Goal: Transaction & Acquisition: Purchase product/service

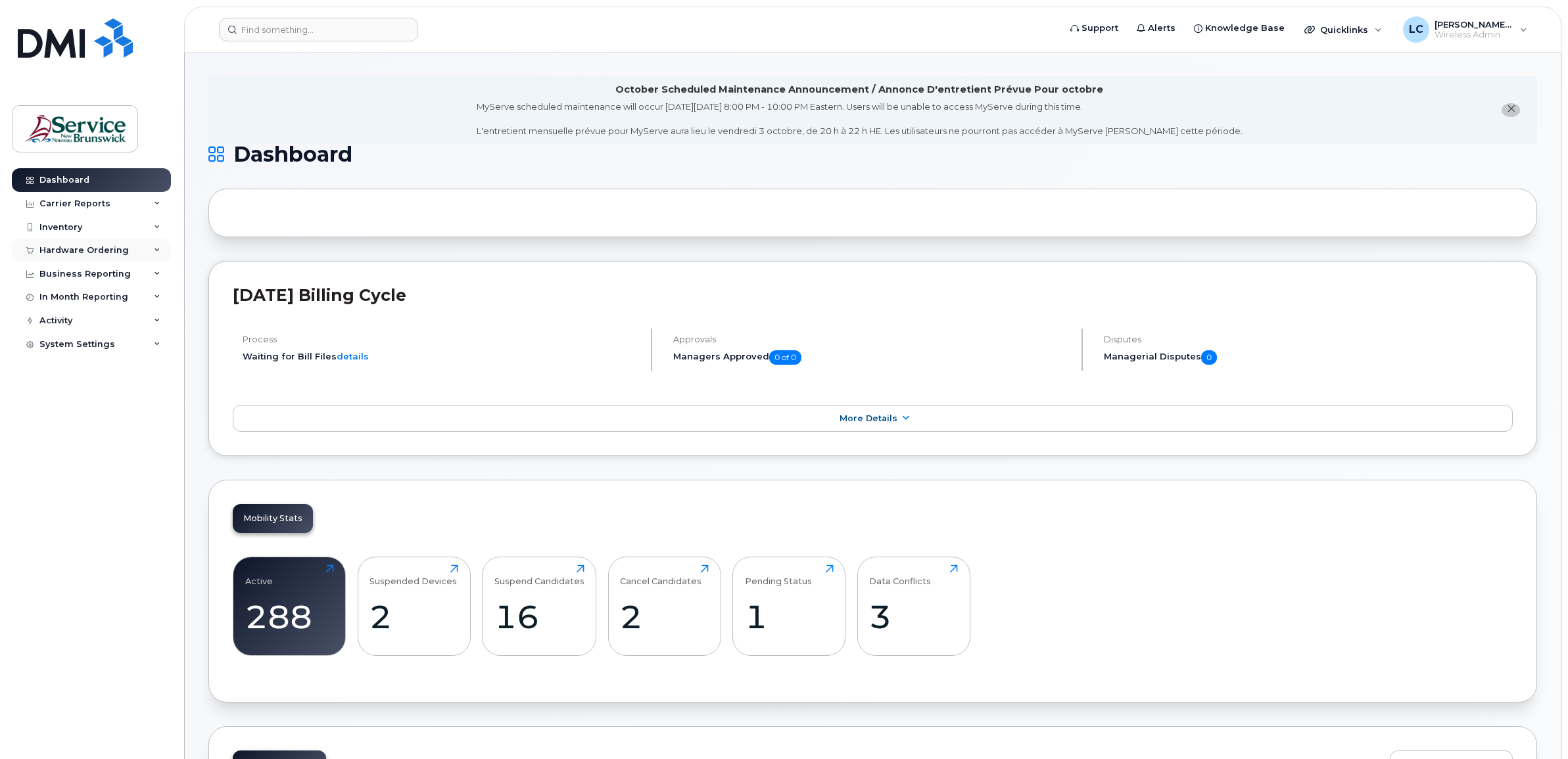
click at [138, 248] on div "Hardware Ordering" at bounding box center [91, 250] width 159 height 24
click at [99, 307] on link "Orders" at bounding box center [103, 299] width 136 height 25
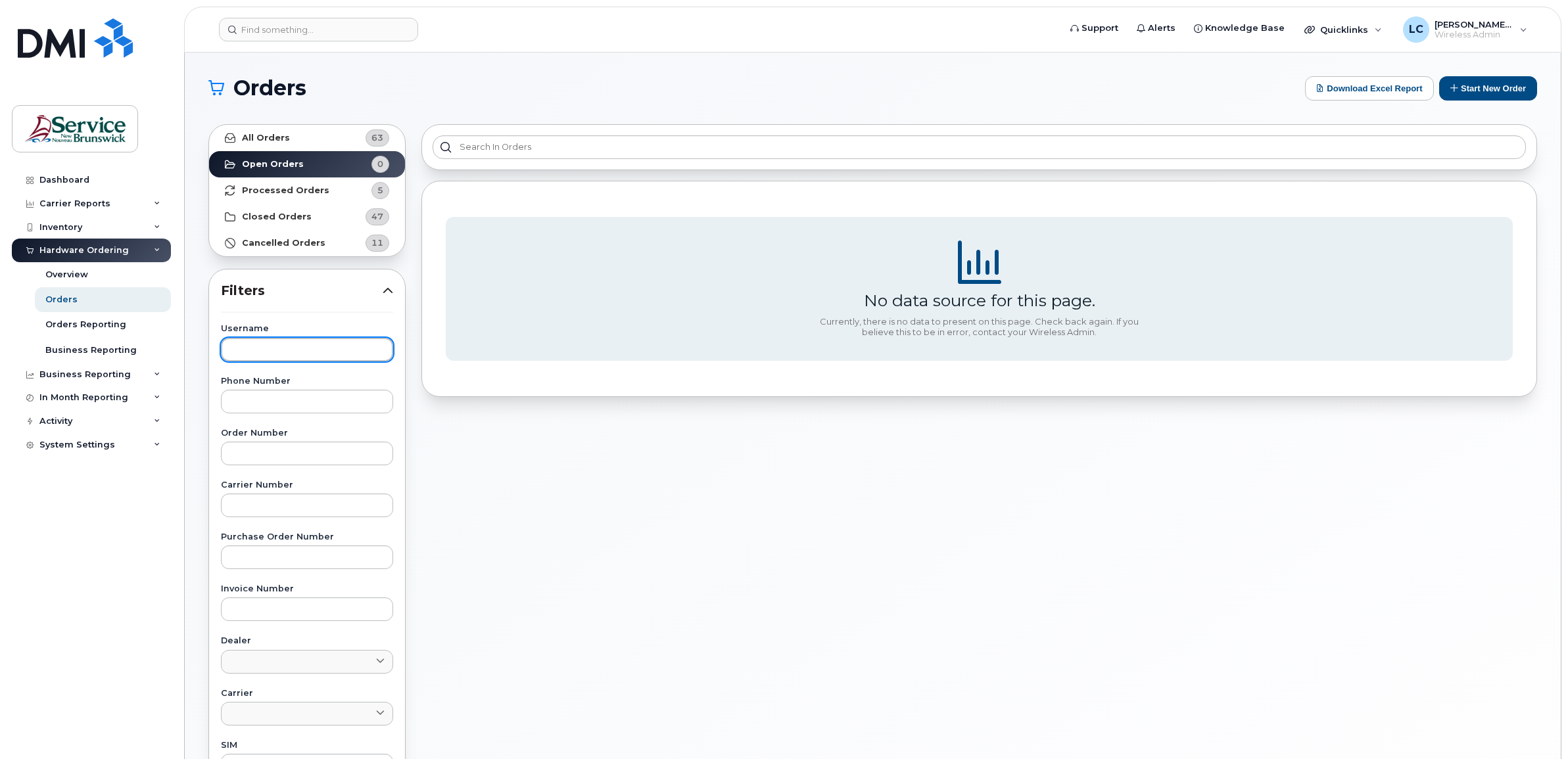
click at [311, 349] on input "text" at bounding box center [306, 349] width 172 height 24
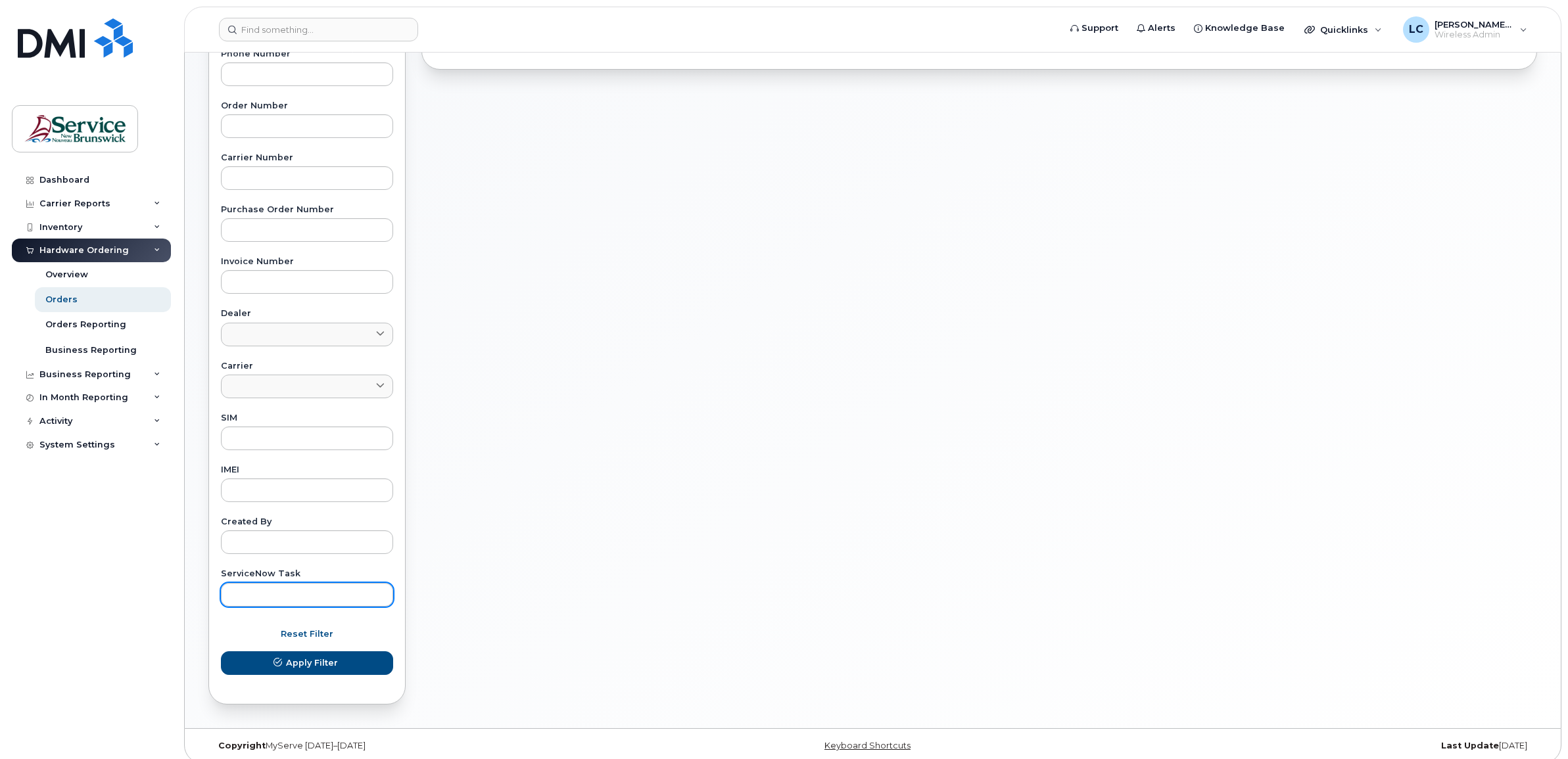
scroll to position [328, 0]
type input "mona martin"
click at [301, 658] on span "Apply Filter" at bounding box center [312, 661] width 52 height 12
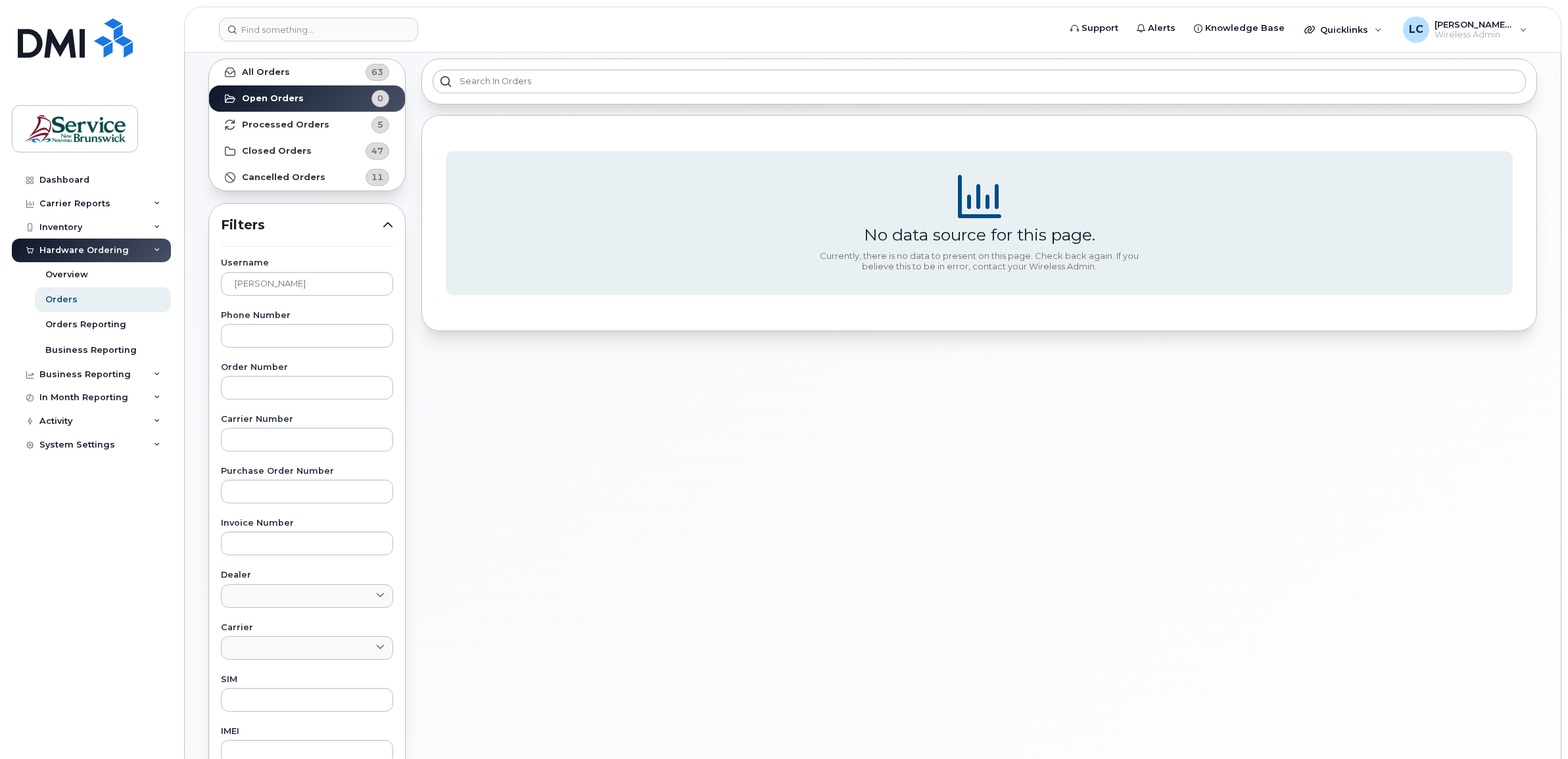
scroll to position [0, 0]
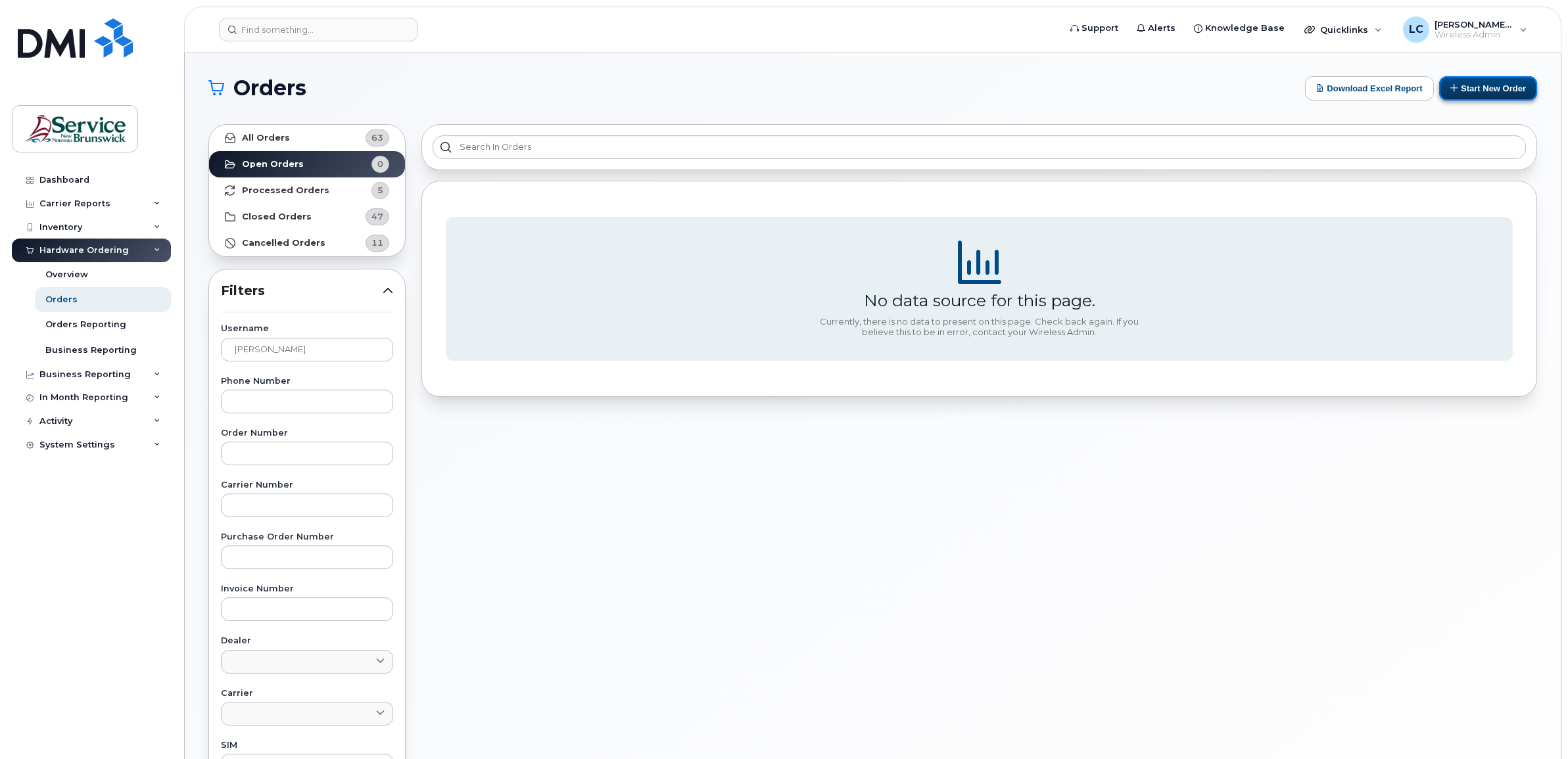
click at [1476, 83] on button "Start New Order" at bounding box center [1488, 89] width 98 height 24
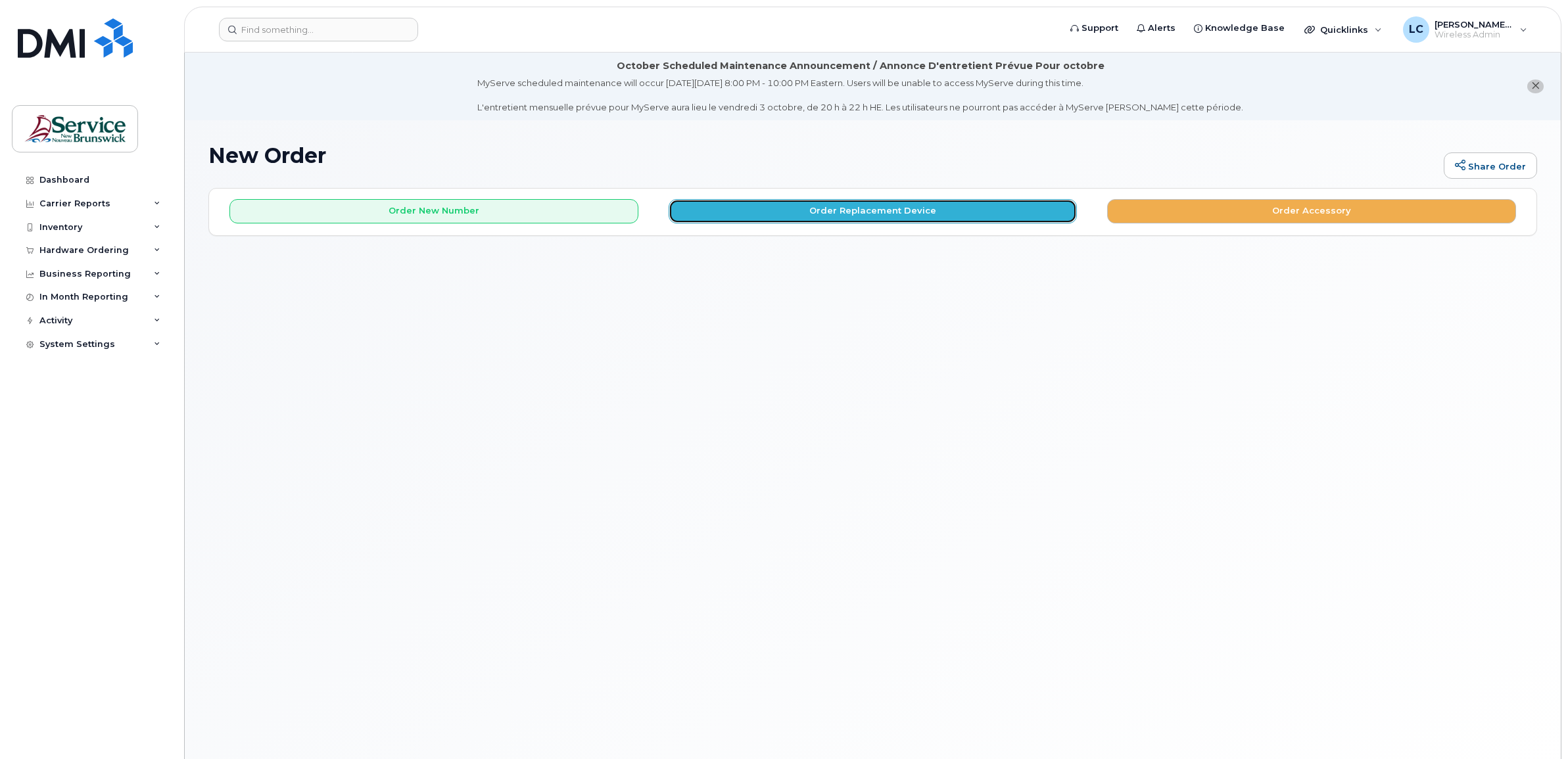
click at [744, 211] on button "Order Replacement Device" at bounding box center [873, 211] width 409 height 24
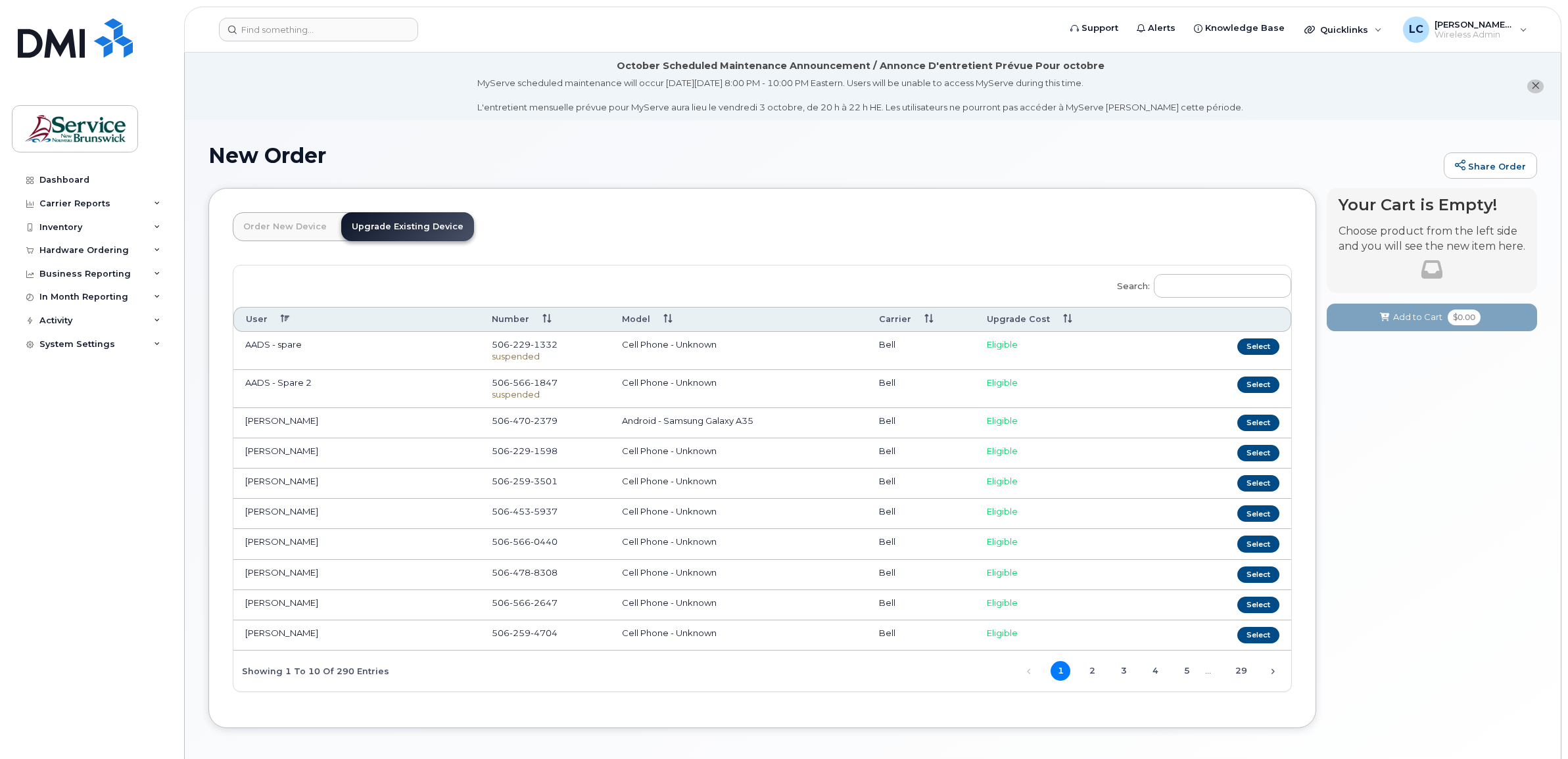
click at [296, 223] on link "Order New Device" at bounding box center [285, 226] width 104 height 29
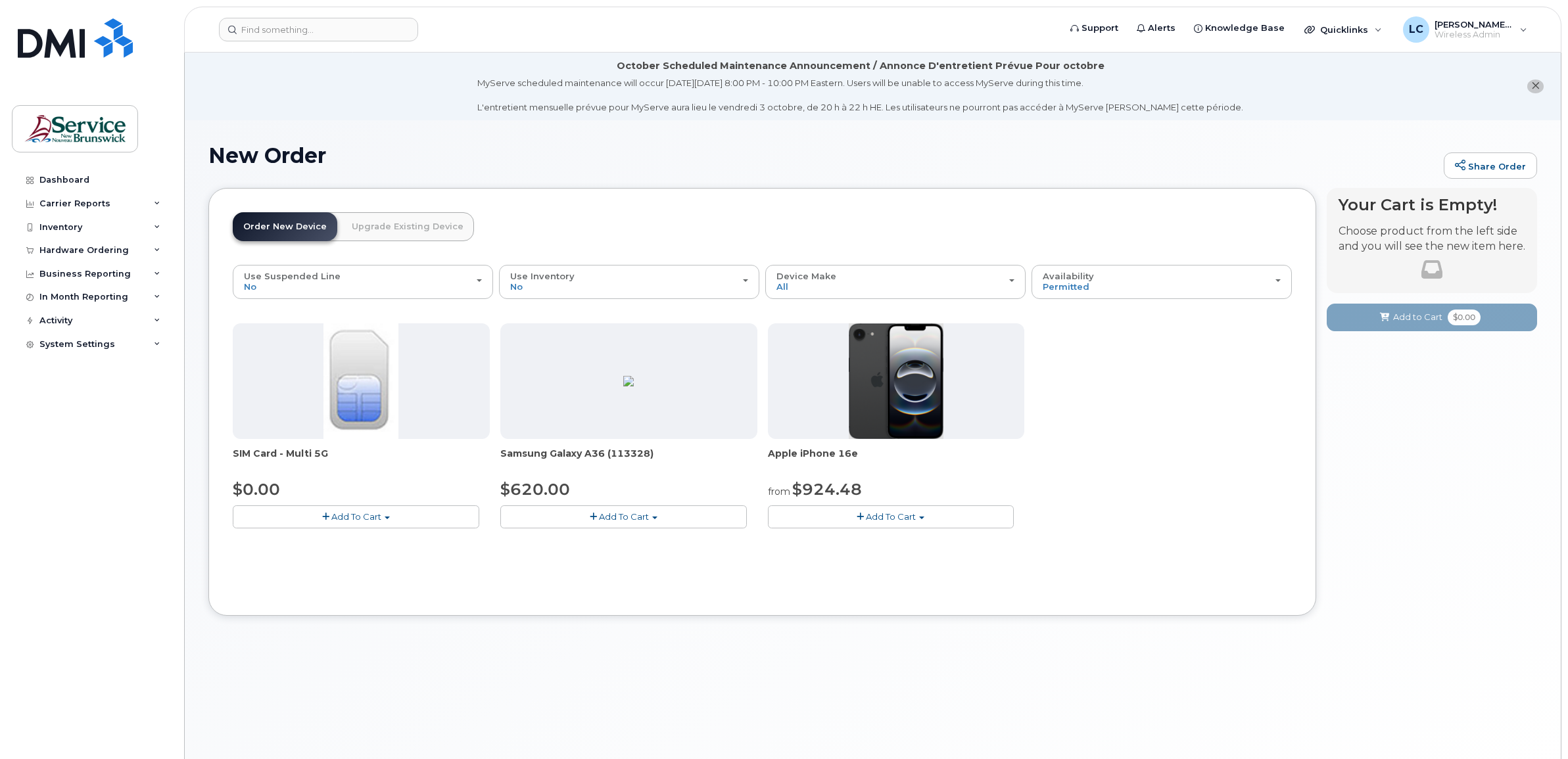
click at [365, 405] on img at bounding box center [361, 381] width 75 height 116
click at [345, 513] on span "Add To Cart" at bounding box center [356, 516] width 50 height 11
click at [337, 537] on link "$0.00 - New Activation" at bounding box center [298, 541] width 125 height 16
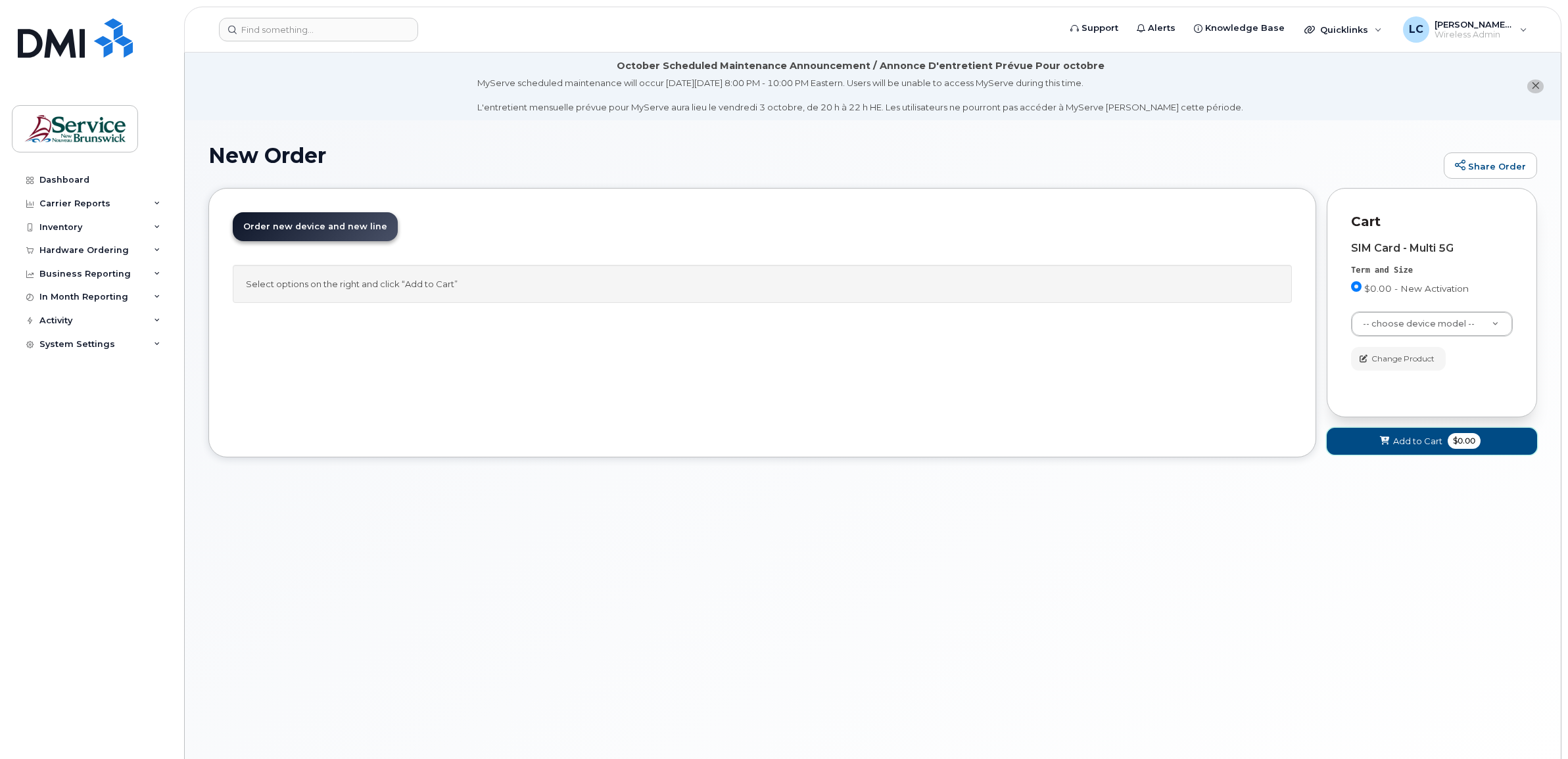
click at [1377, 439] on button "Add to Cart $0.00" at bounding box center [1432, 441] width 211 height 27
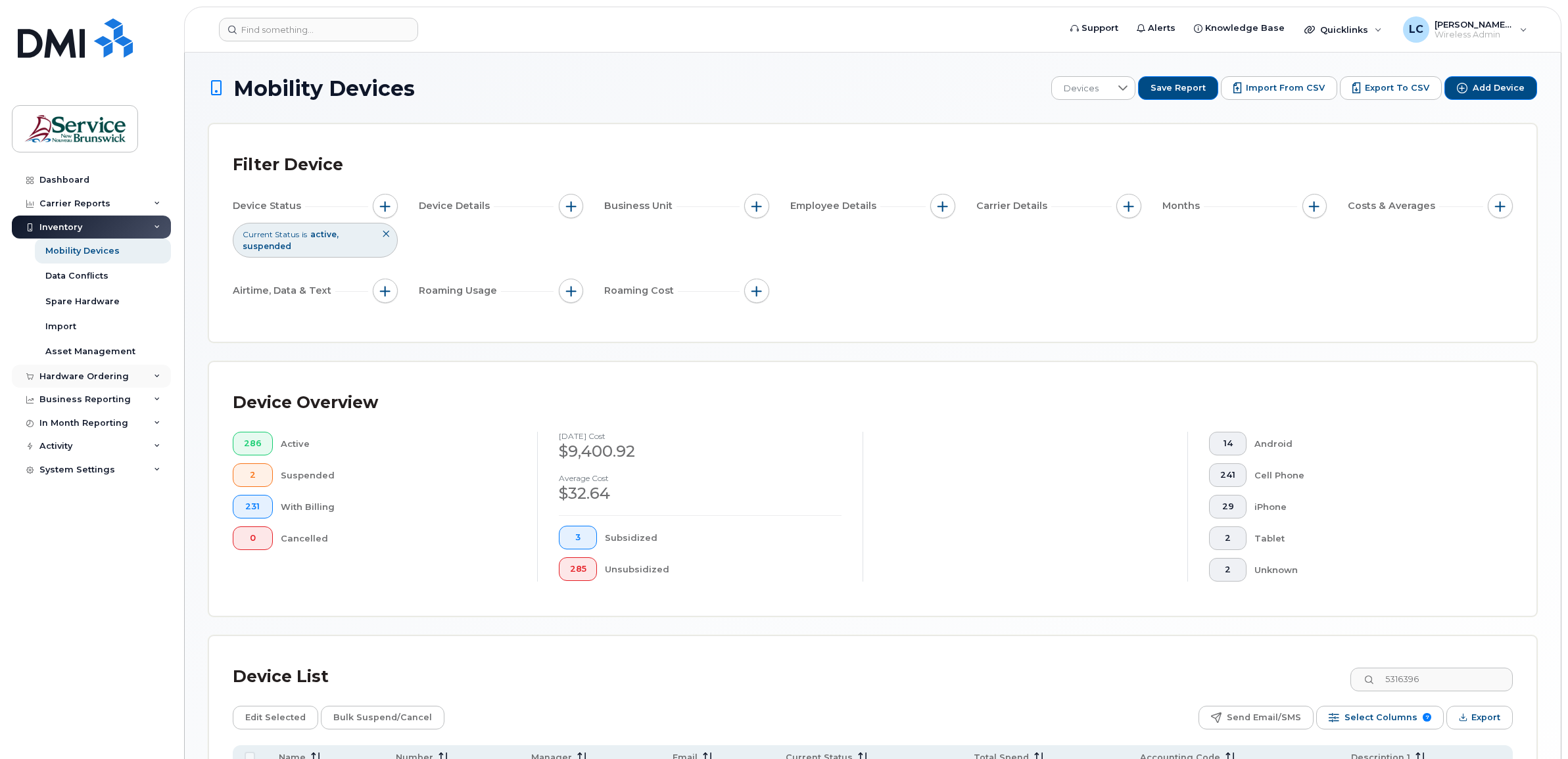
click at [73, 375] on div "Hardware Ordering" at bounding box center [84, 376] width 89 height 11
click at [89, 423] on link "Orders" at bounding box center [103, 425] width 136 height 25
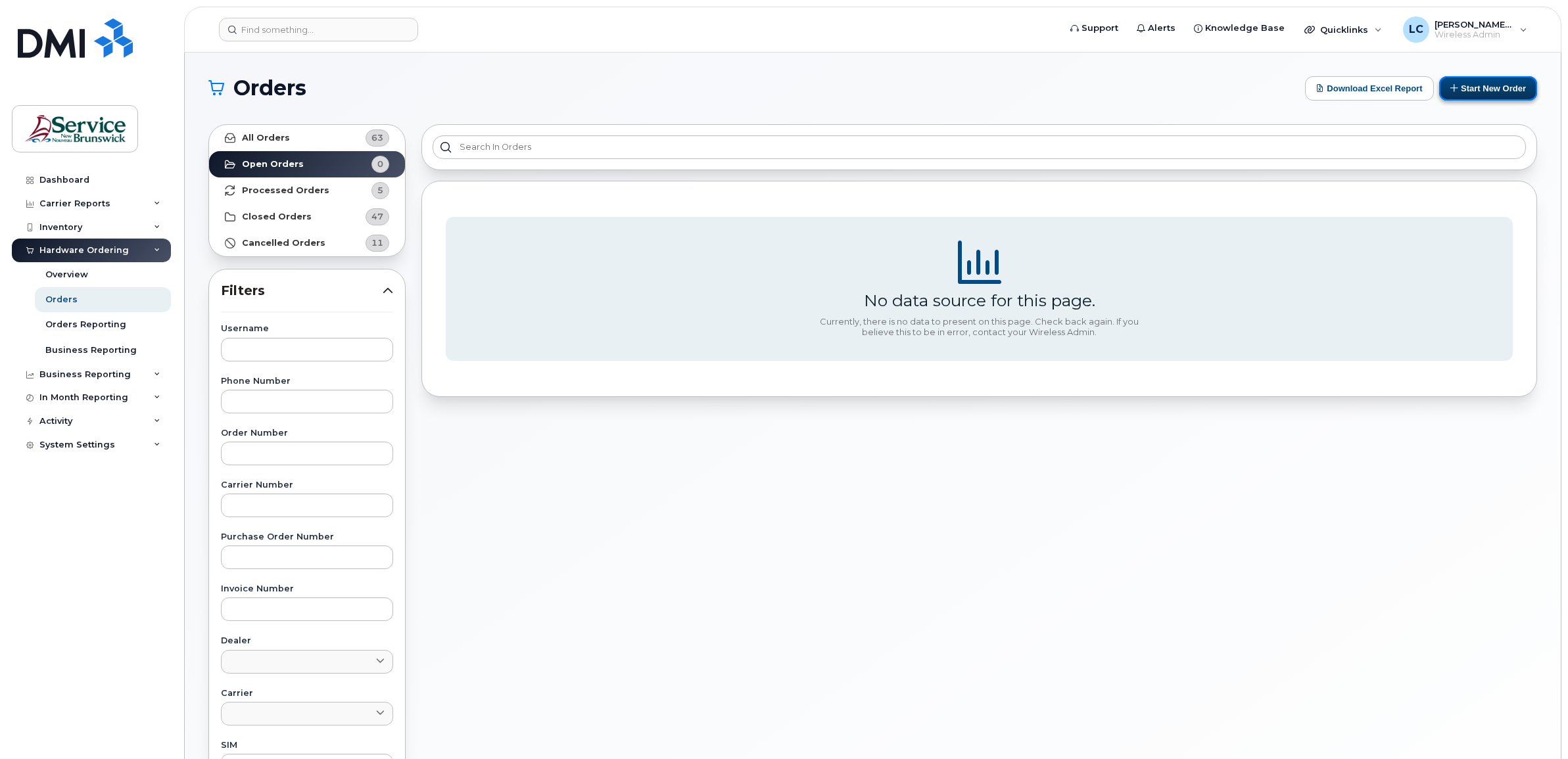
click at [1455, 82] on button "Start New Order" at bounding box center [1488, 89] width 98 height 24
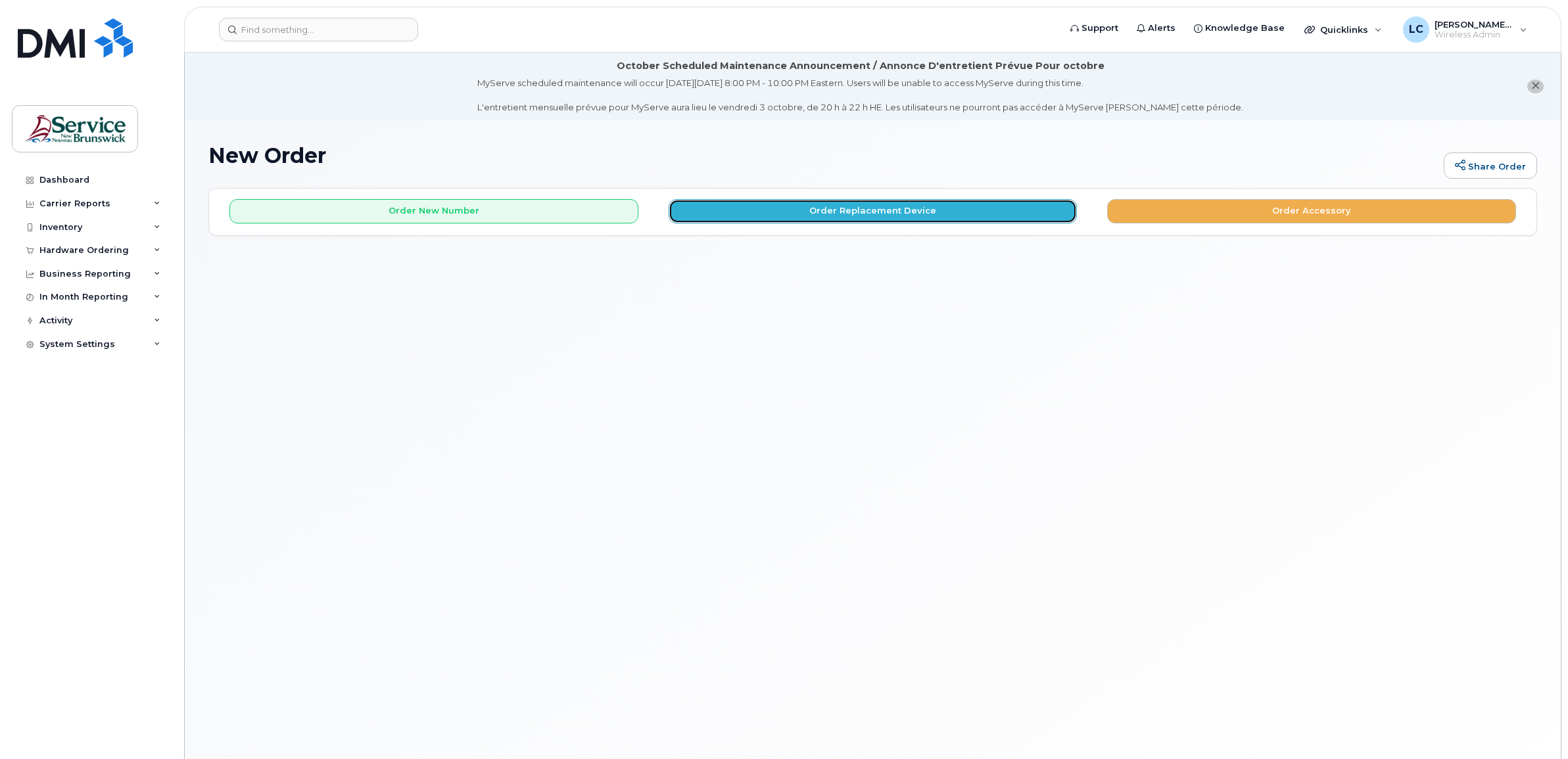
click at [888, 211] on button "Order Replacement Device" at bounding box center [873, 211] width 409 height 24
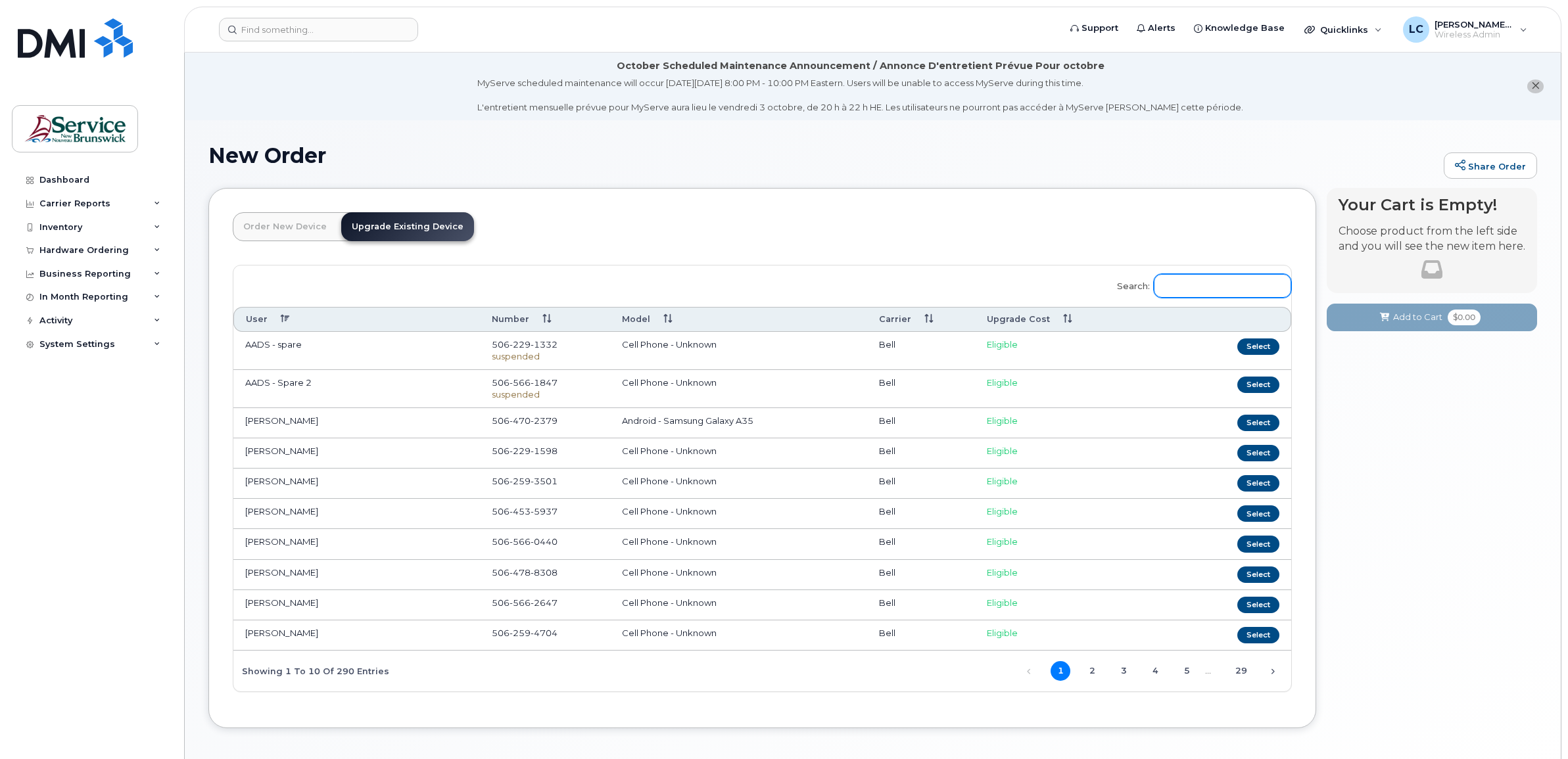
click at [1185, 284] on input "Search:" at bounding box center [1222, 286] width 137 height 24
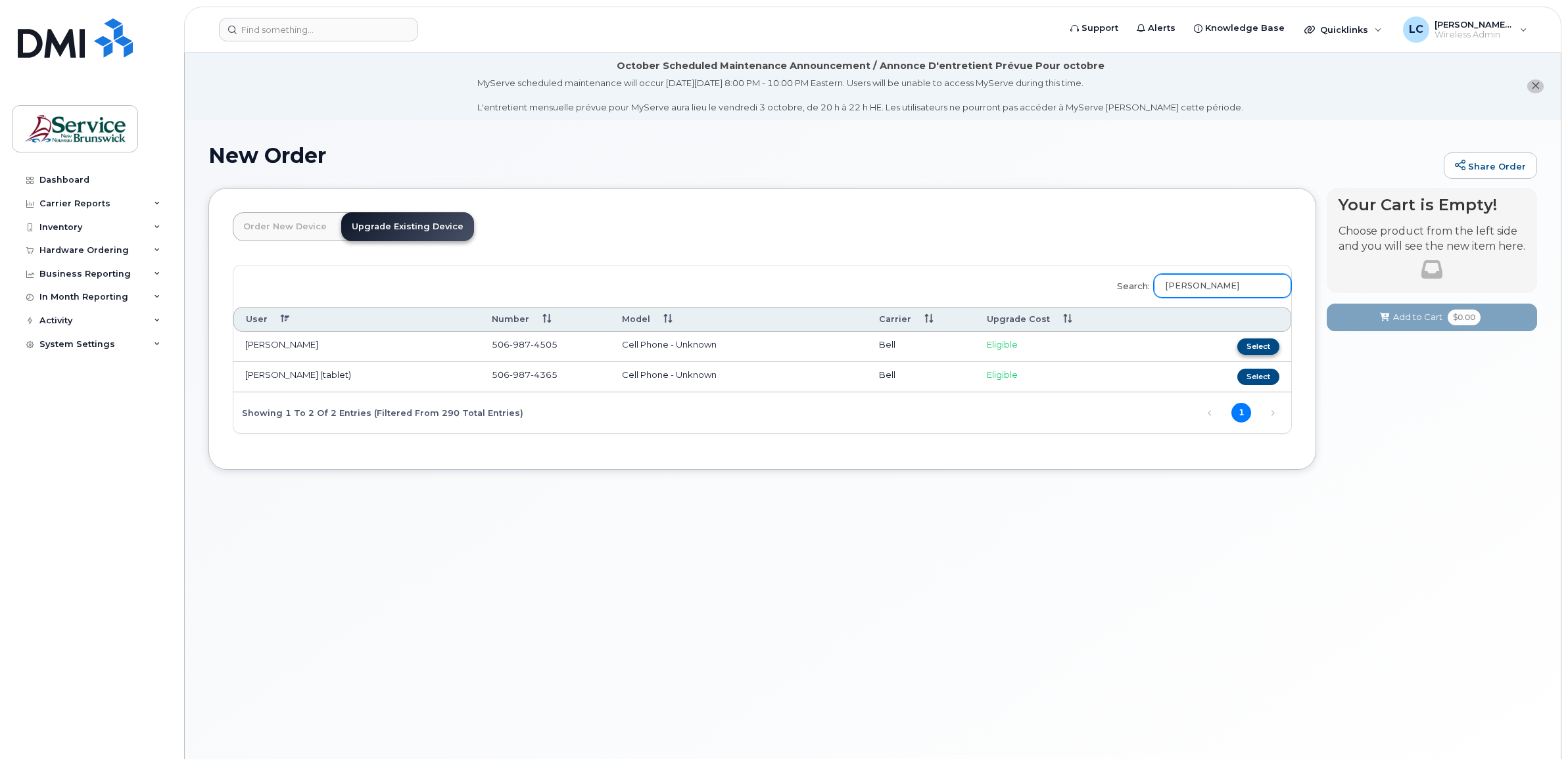
type input "mona"
click at [1255, 347] on button "Select" at bounding box center [1258, 346] width 42 height 16
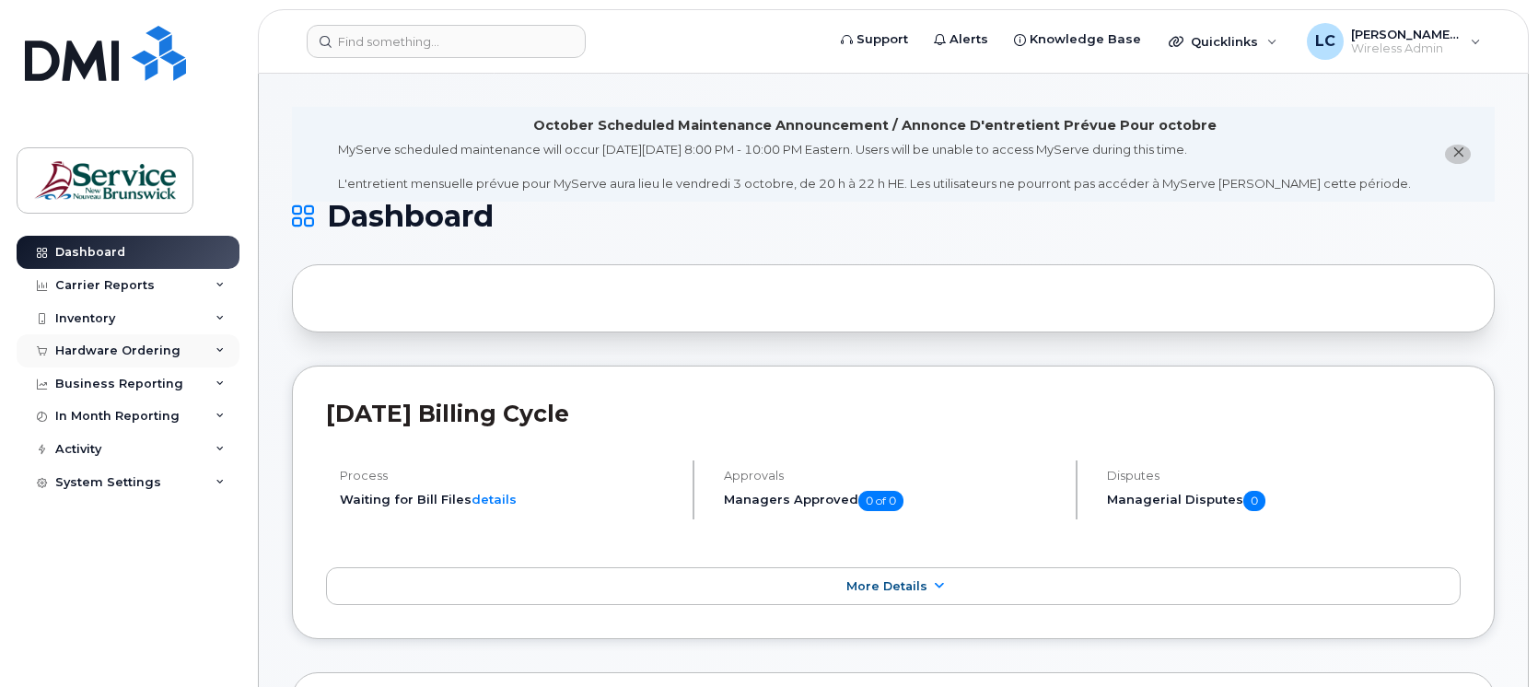
click at [131, 355] on div "Hardware Ordering" at bounding box center [117, 350] width 125 height 15
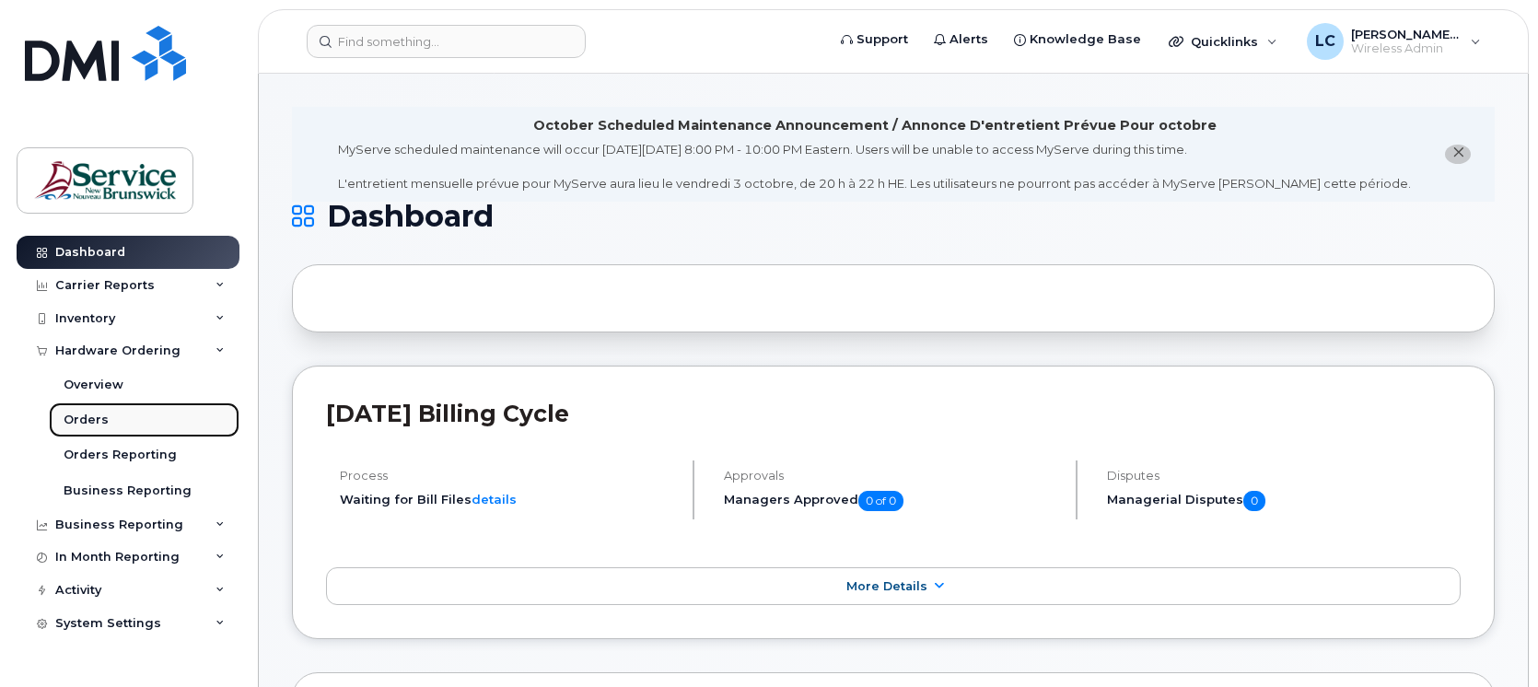
click at [109, 416] on link "Orders" at bounding box center [144, 419] width 191 height 35
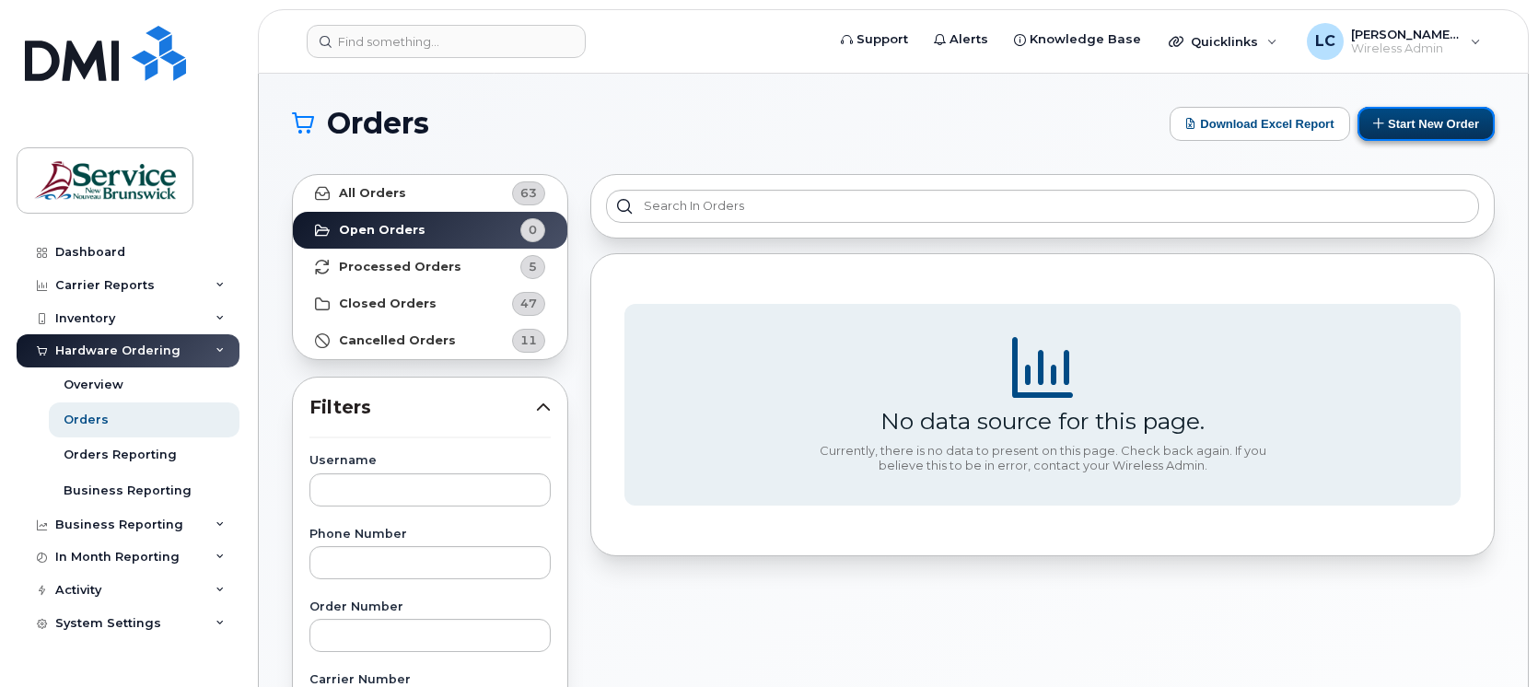
click at [1386, 121] on button "Start New Order" at bounding box center [1425, 124] width 137 height 34
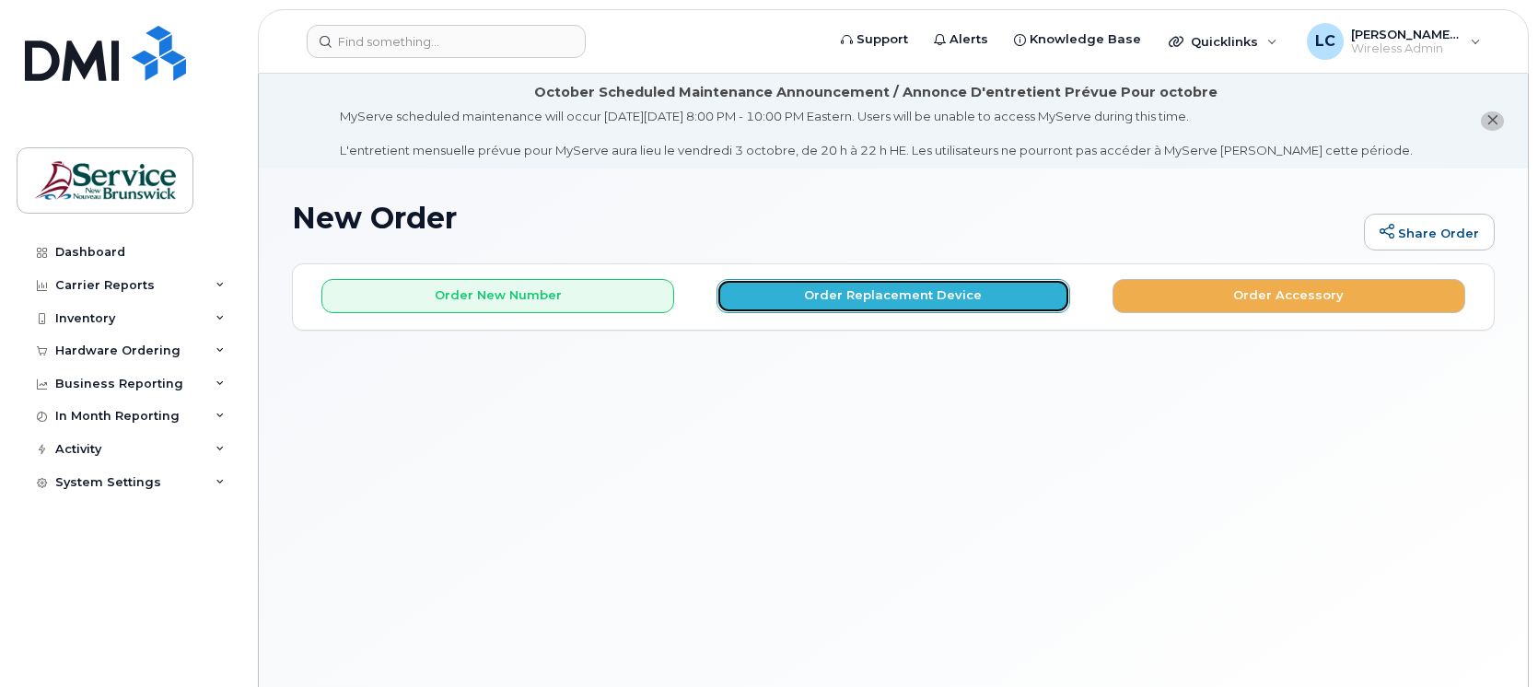
click at [835, 299] on button "Order Replacement Device" at bounding box center [892, 296] width 353 height 34
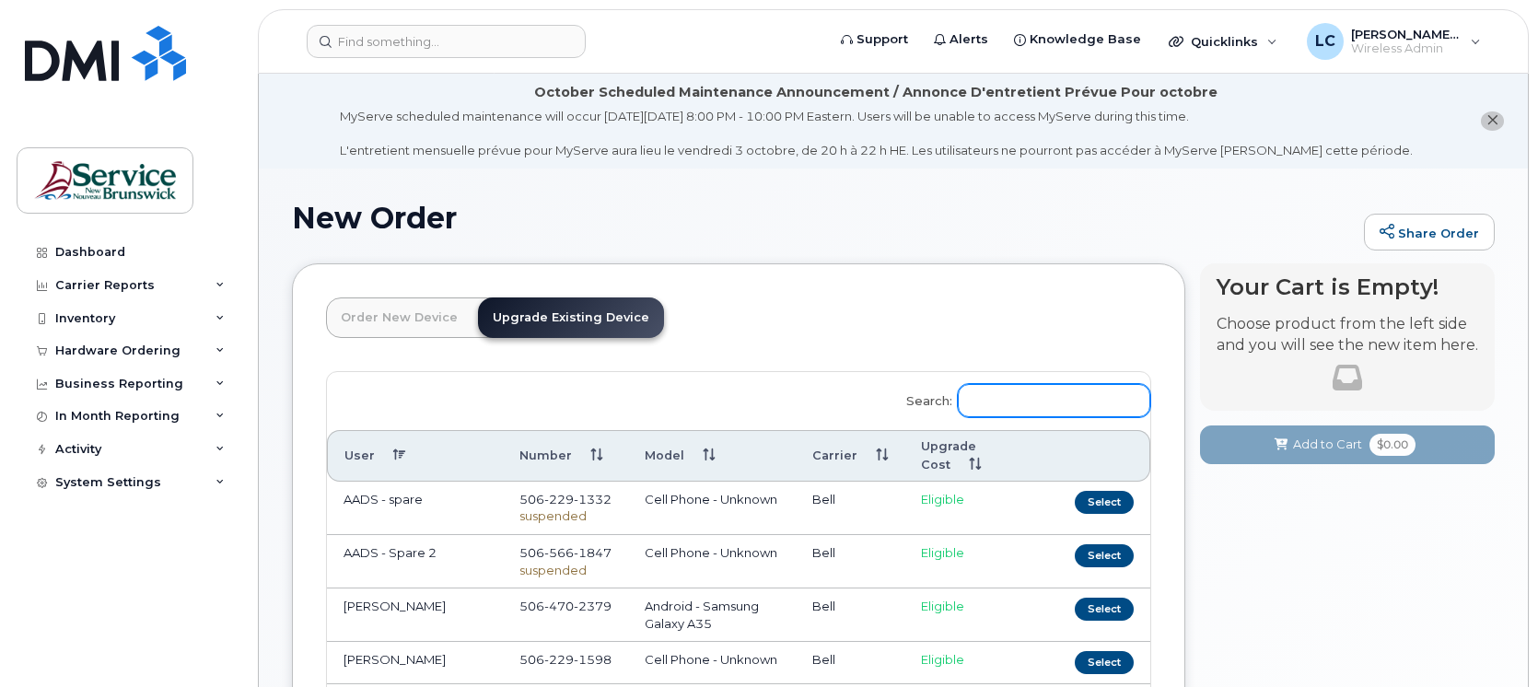
click at [1084, 405] on input "Search:" at bounding box center [1054, 400] width 192 height 33
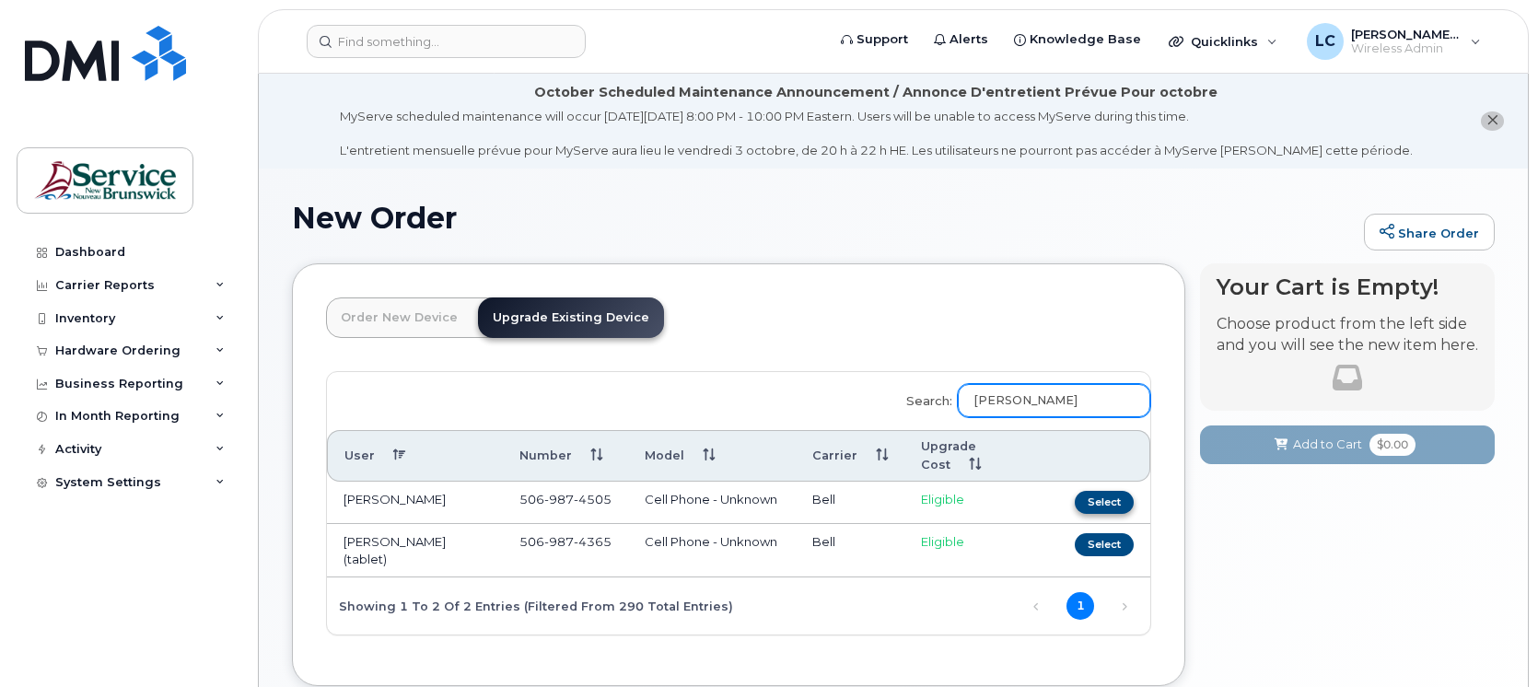
type input "mona"
click at [1097, 503] on button "Select" at bounding box center [1104, 502] width 59 height 23
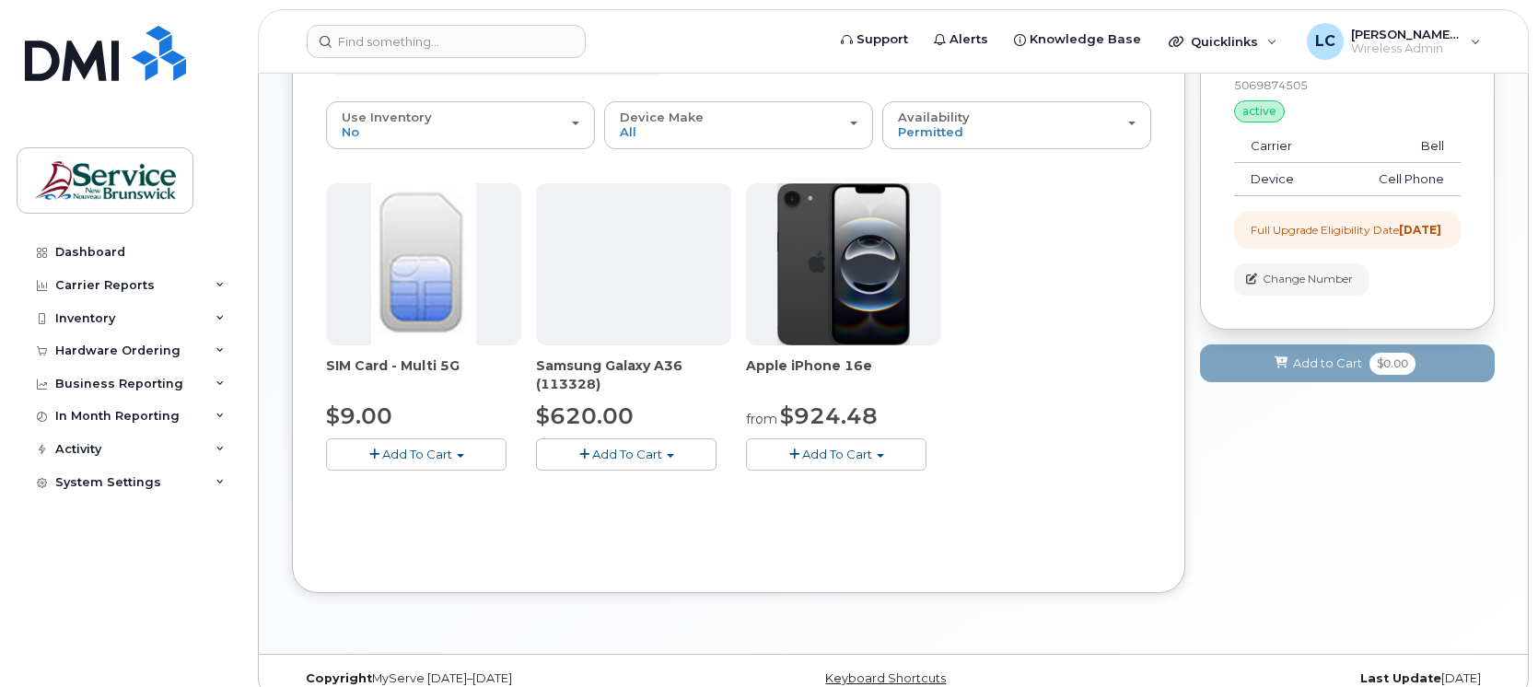
scroll to position [297, 0]
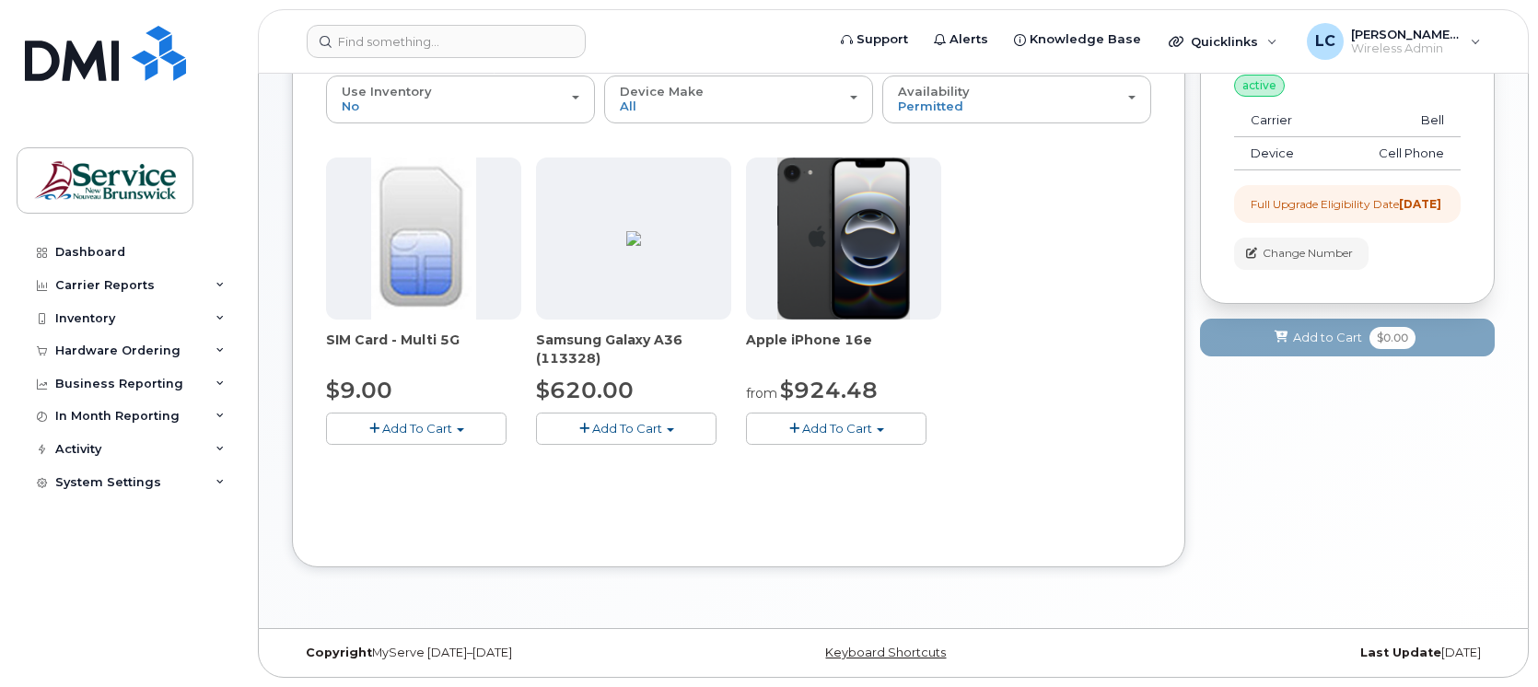
click at [401, 416] on button "Add To Cart" at bounding box center [416, 428] width 180 height 32
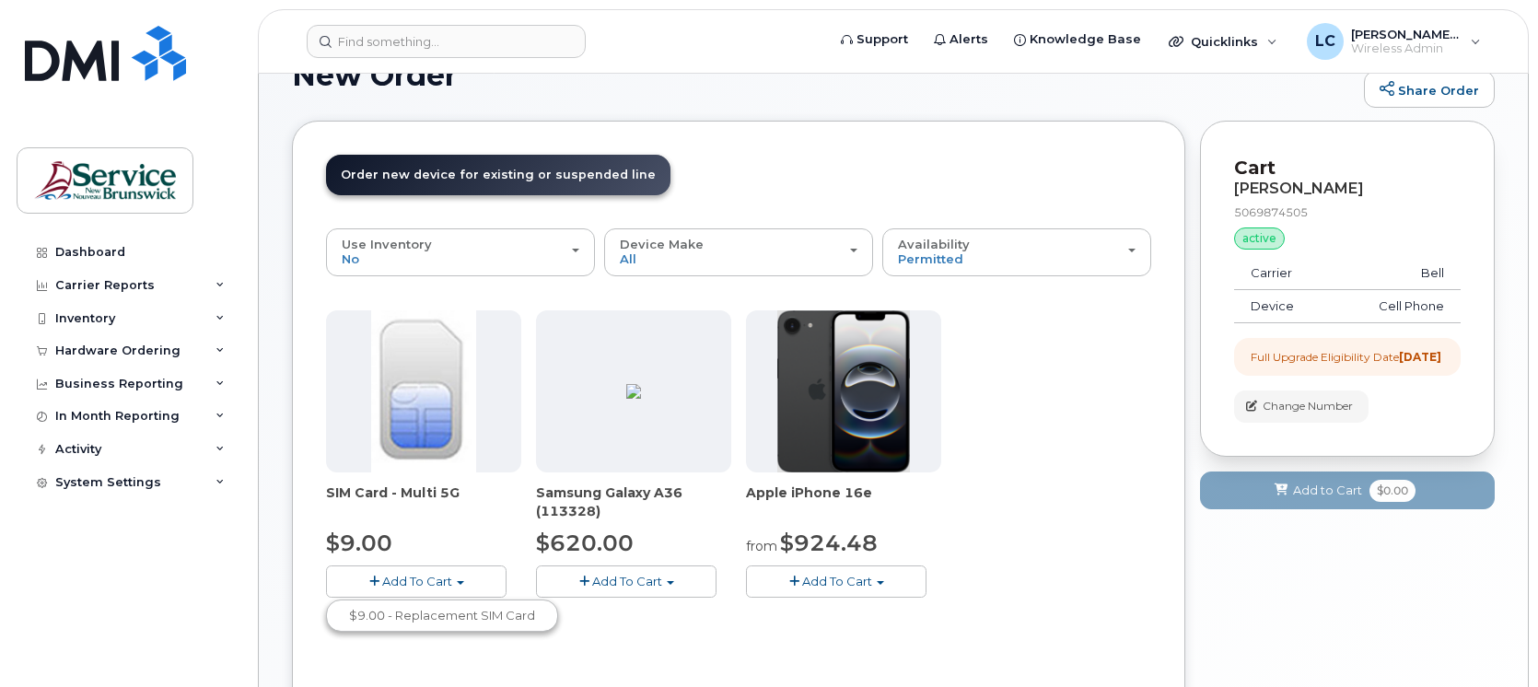
scroll to position [182, 0]
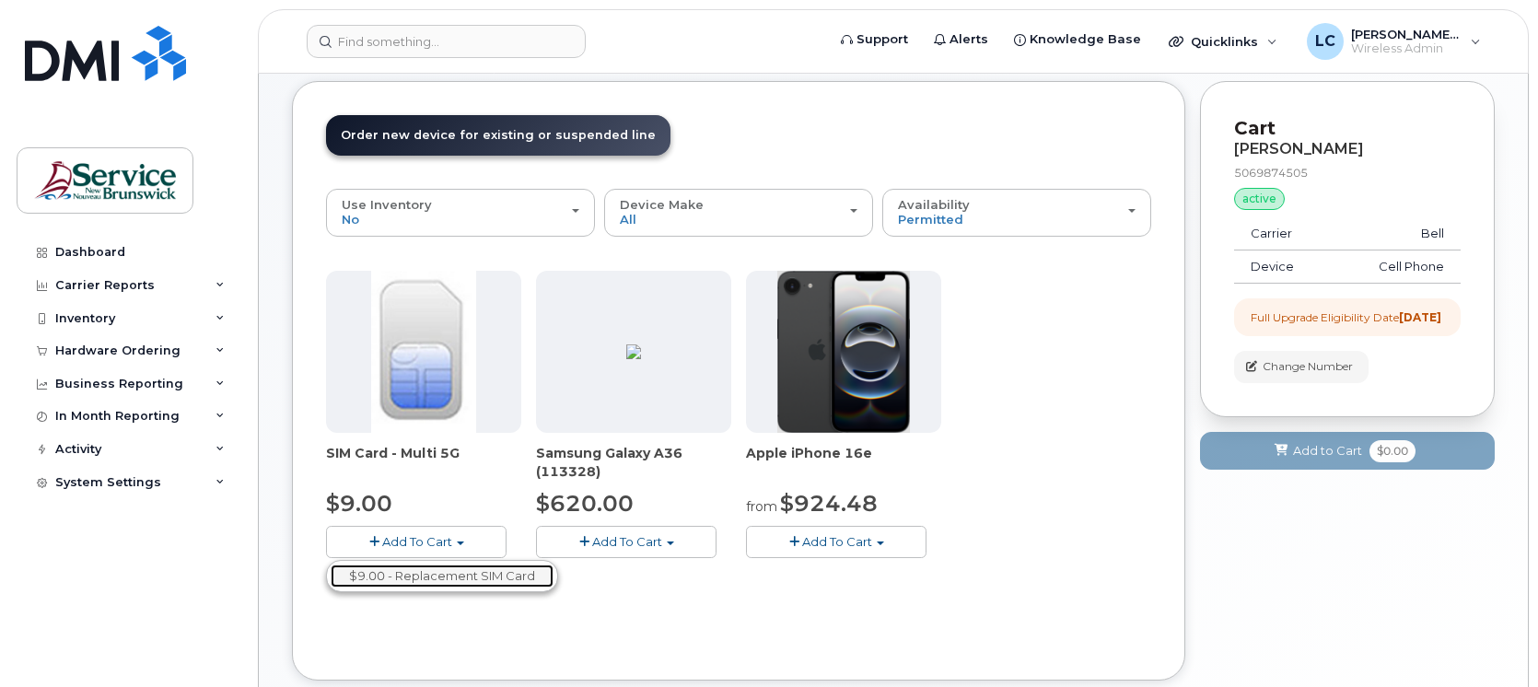
click at [430, 574] on link "$9.00 - Replacement SIM Card" at bounding box center [442, 575] width 223 height 23
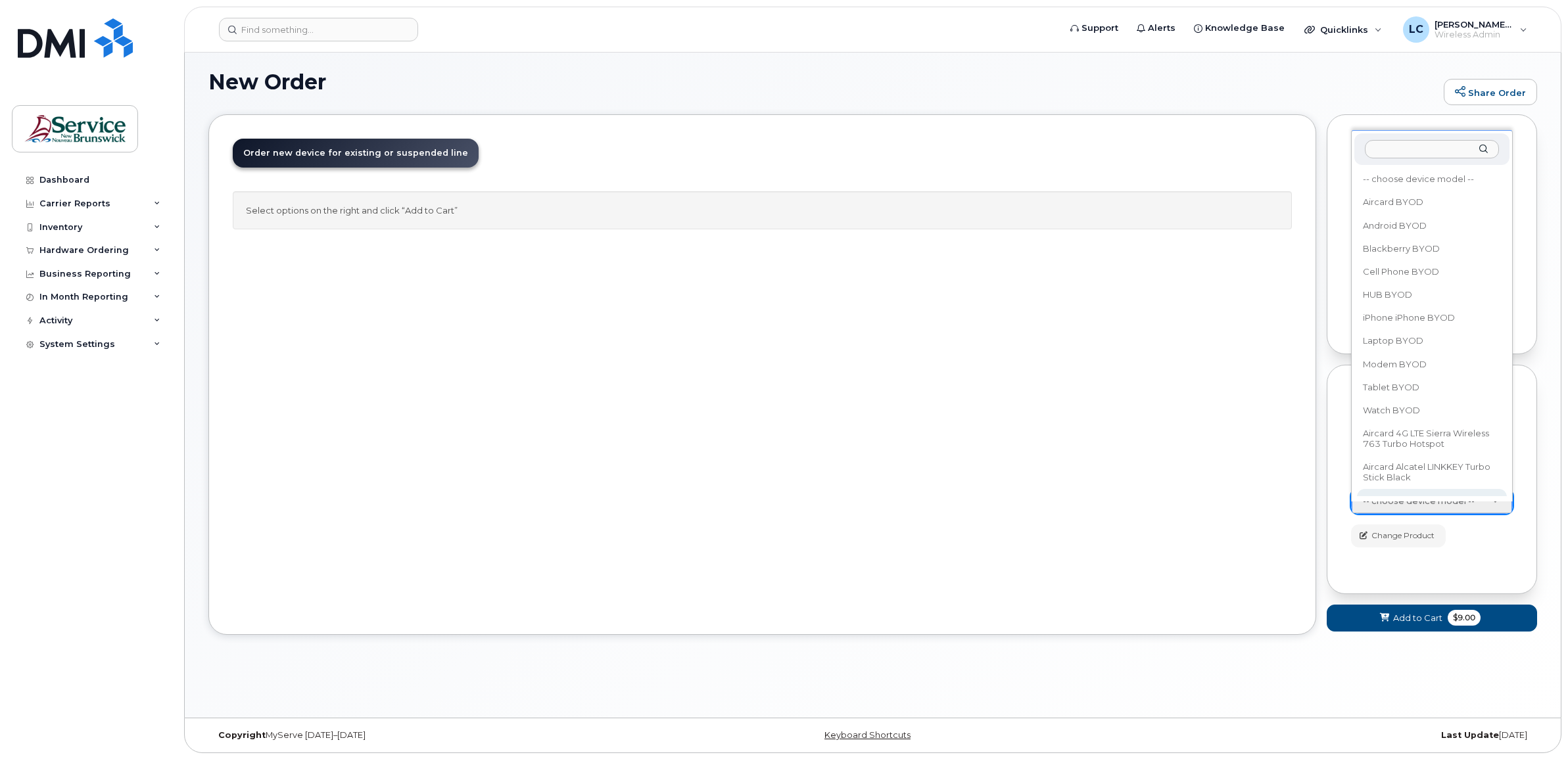
scroll to position [5, 0]
select select "2457"
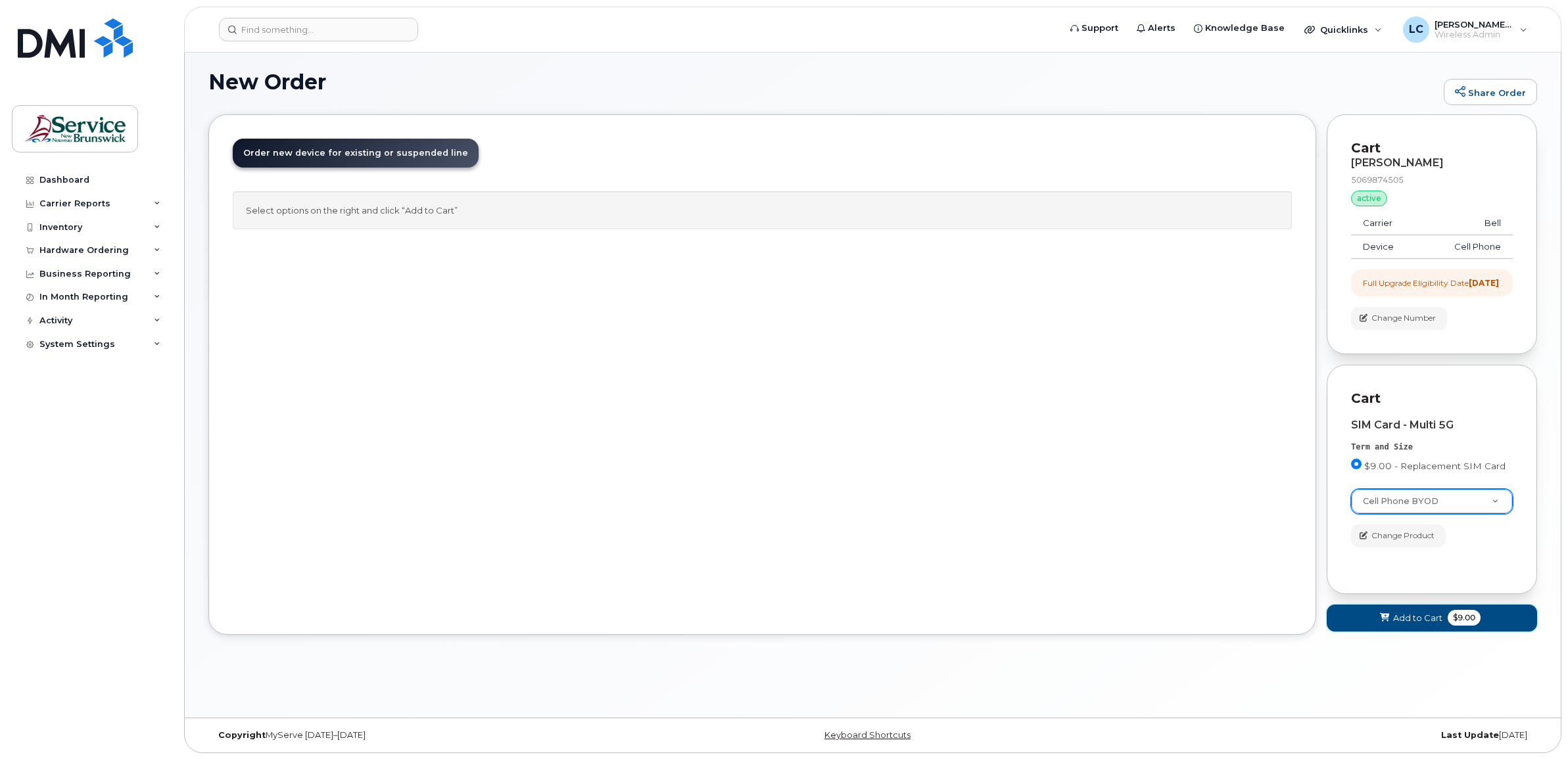
click at [1097, 490] on span "Add to Cart" at bounding box center [1417, 618] width 49 height 12
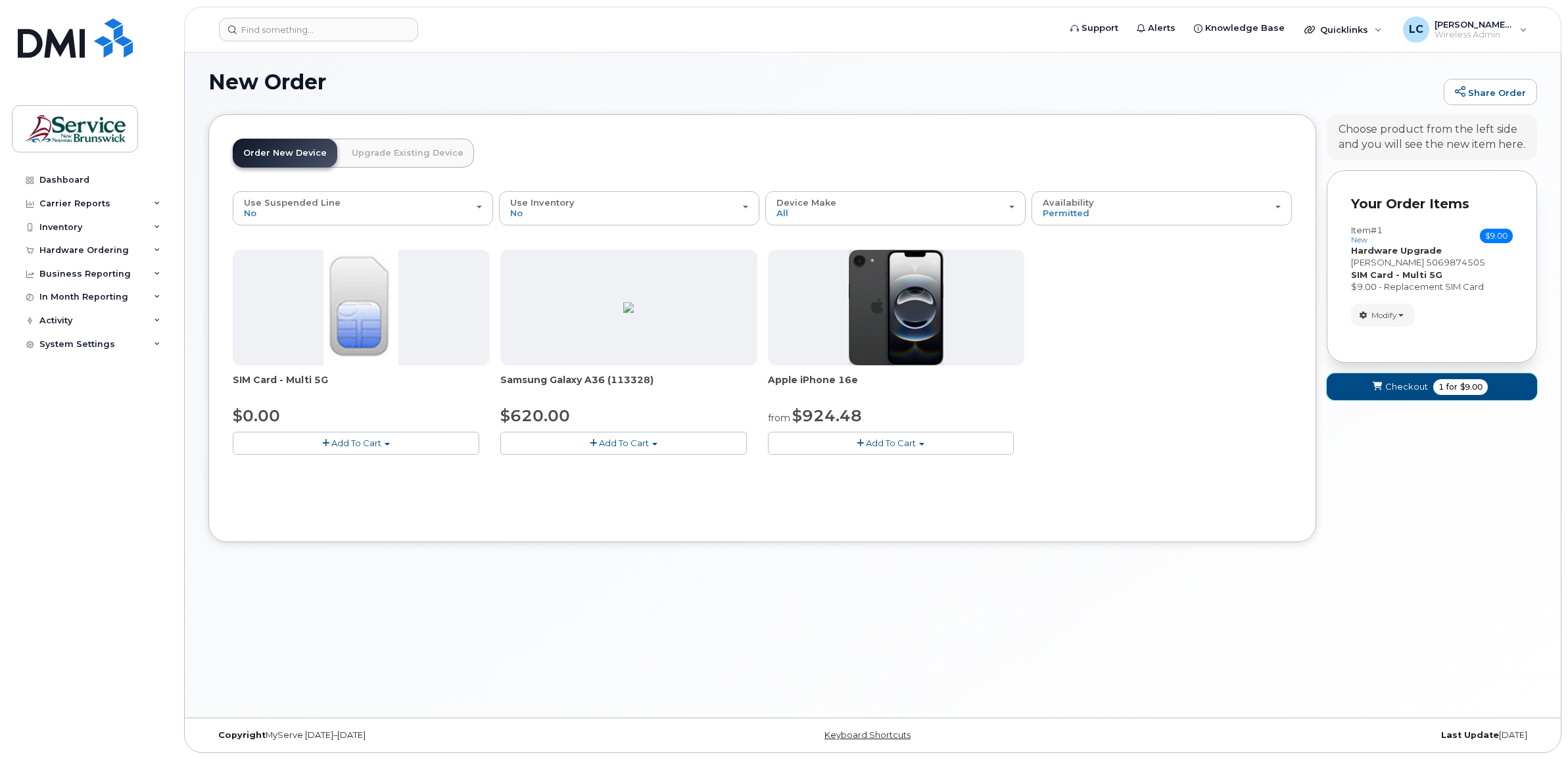
click at [1097, 386] on span "submit" at bounding box center [1377, 386] width 12 height 12
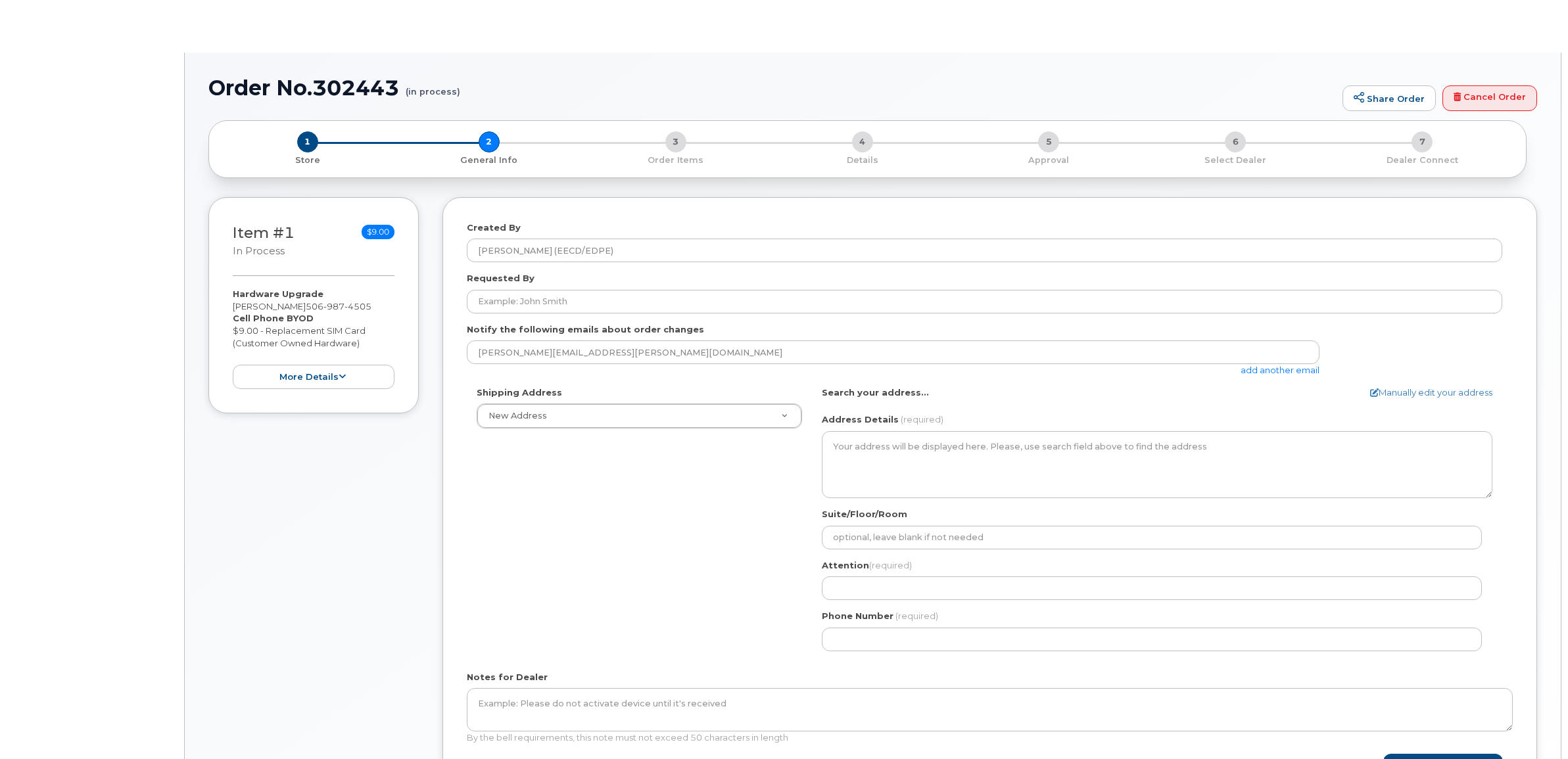
select select
